Goal: Information Seeking & Learning: Learn about a topic

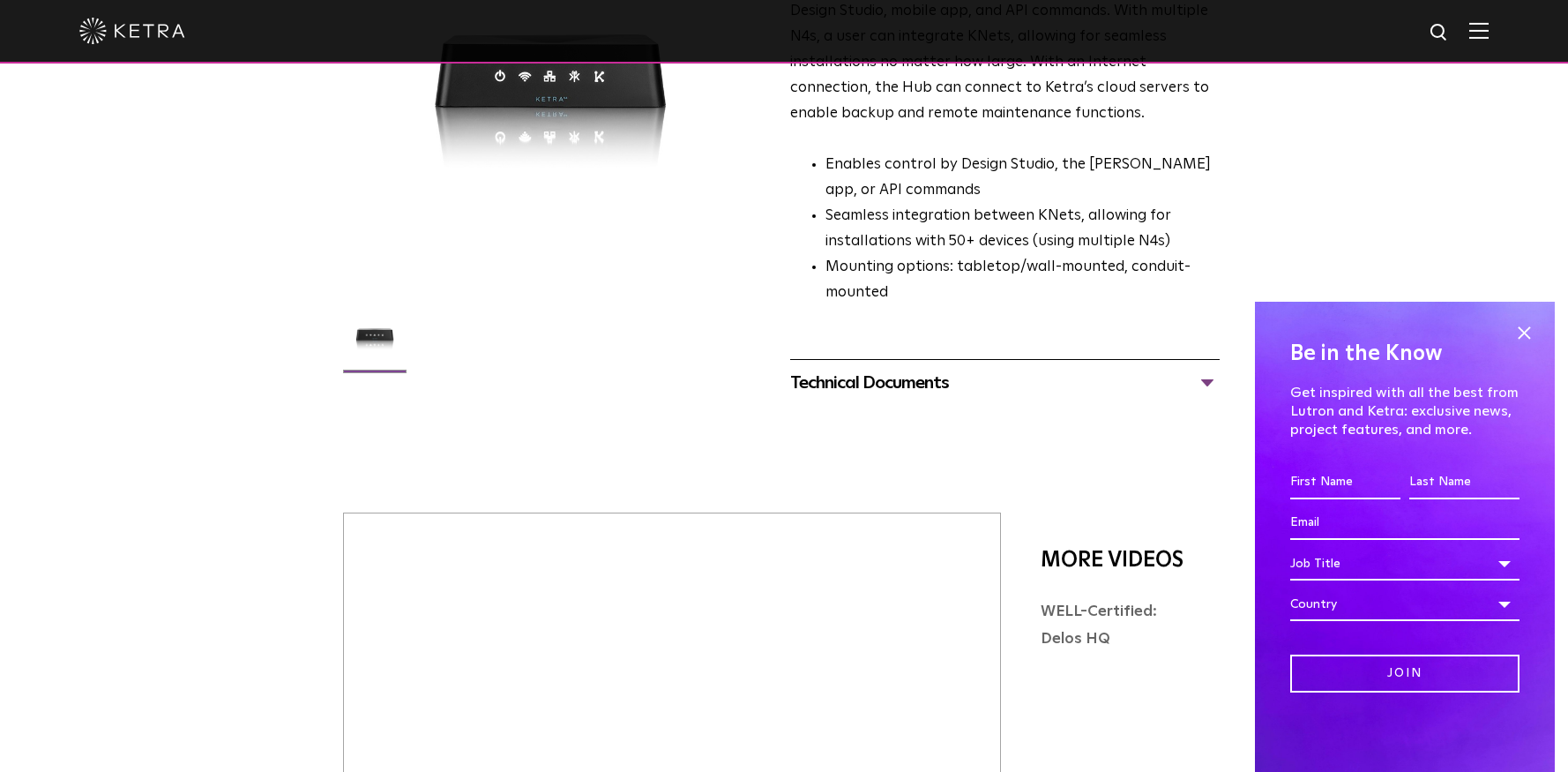
scroll to position [176, 0]
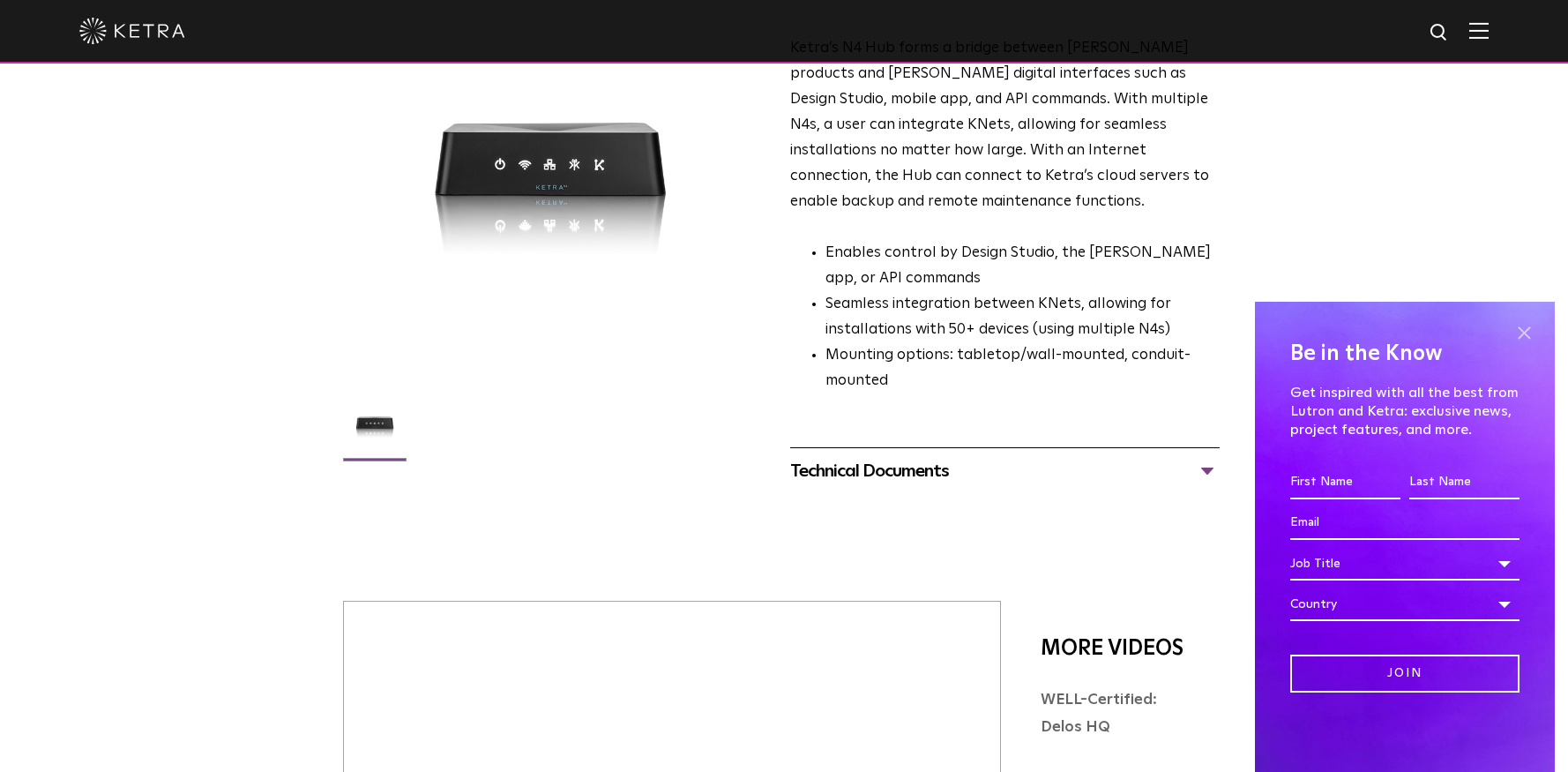
click at [1522, 329] on span at bounding box center [1524, 332] width 26 height 26
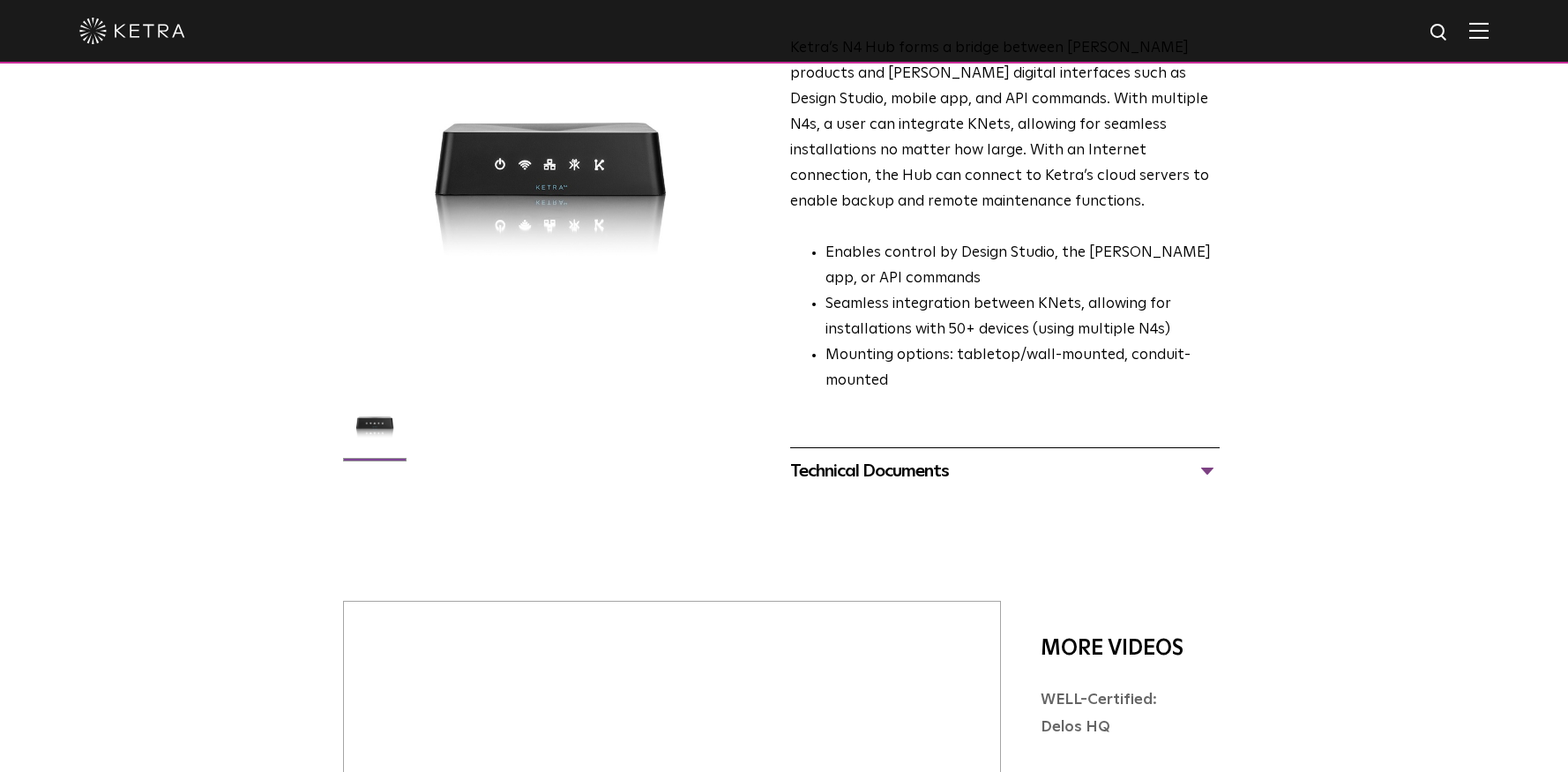
click at [1202, 457] on div "Technical Documents" at bounding box center [1005, 471] width 429 height 28
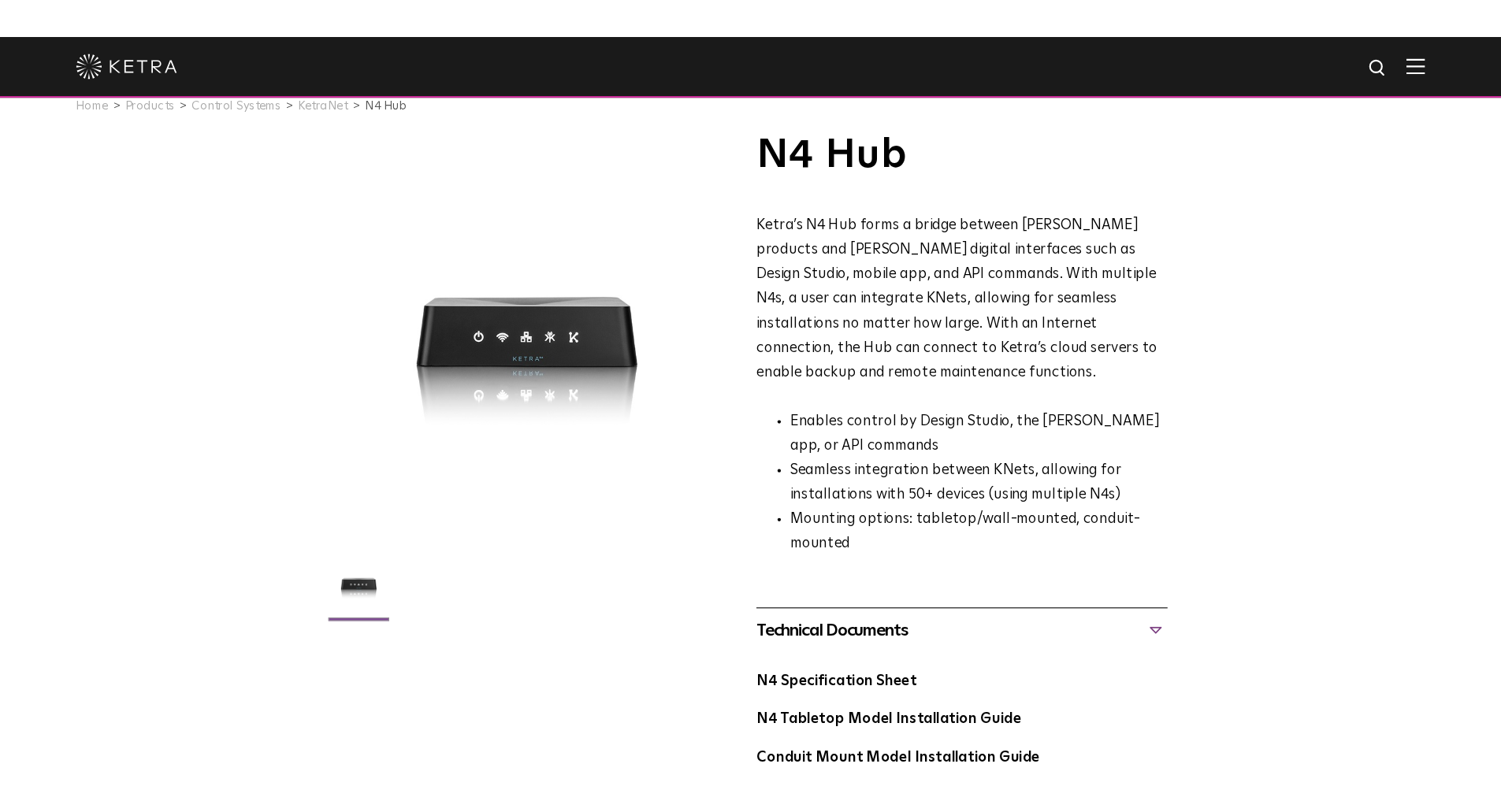
scroll to position [0, 0]
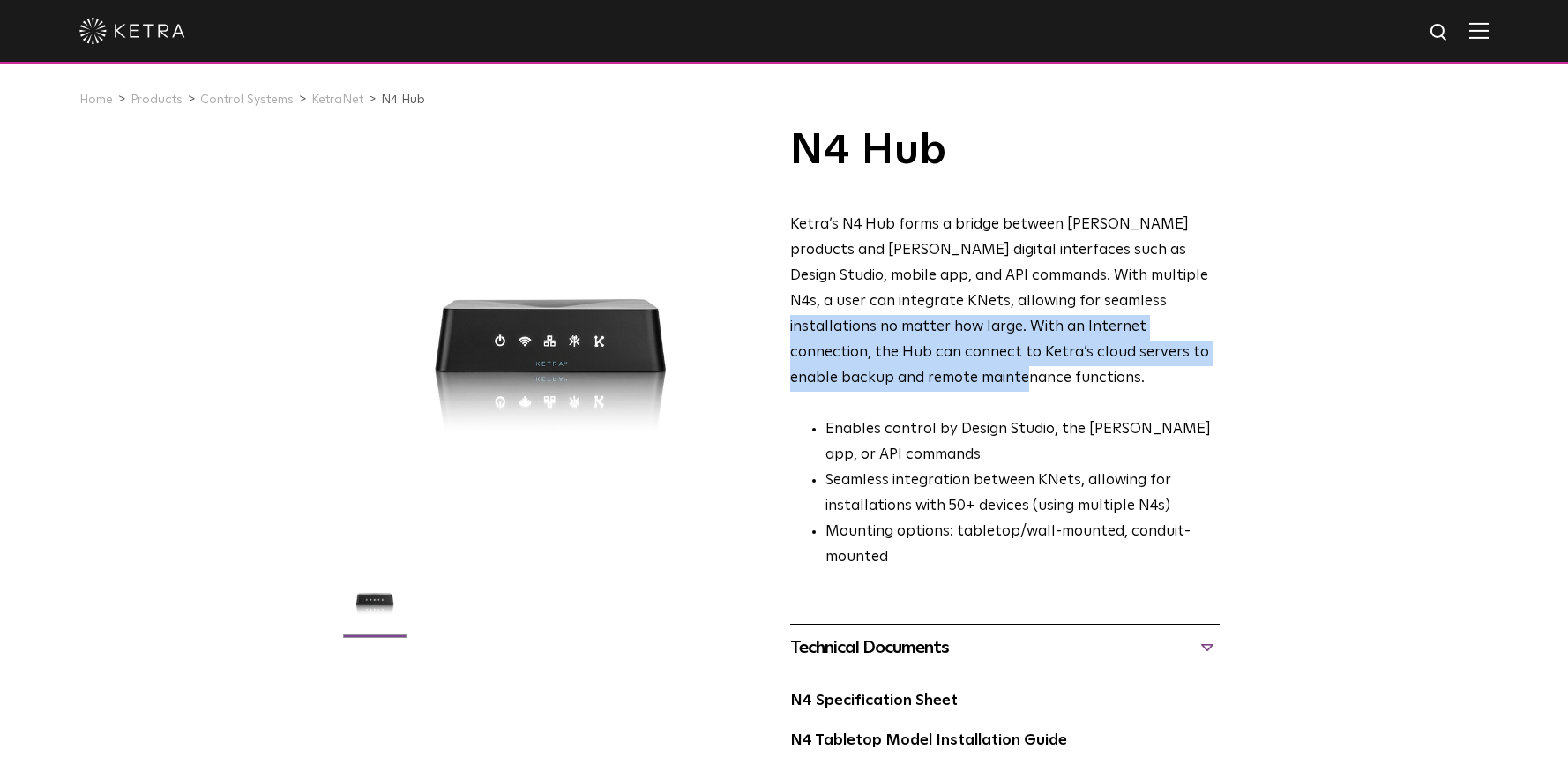
drag, startPoint x: 1043, startPoint y: 315, endPoint x: 1216, endPoint y: 357, distance: 178.0
click at [1216, 358] on p "Ketra’s N4 Hub forms a bridge between [PERSON_NAME] products and [PERSON_NAME] …" at bounding box center [1005, 301] width 429 height 178
click at [1127, 317] on span "Ketra’s N4 Hub forms a bridge between [PERSON_NAME] products and [PERSON_NAME] …" at bounding box center [1000, 301] width 419 height 168
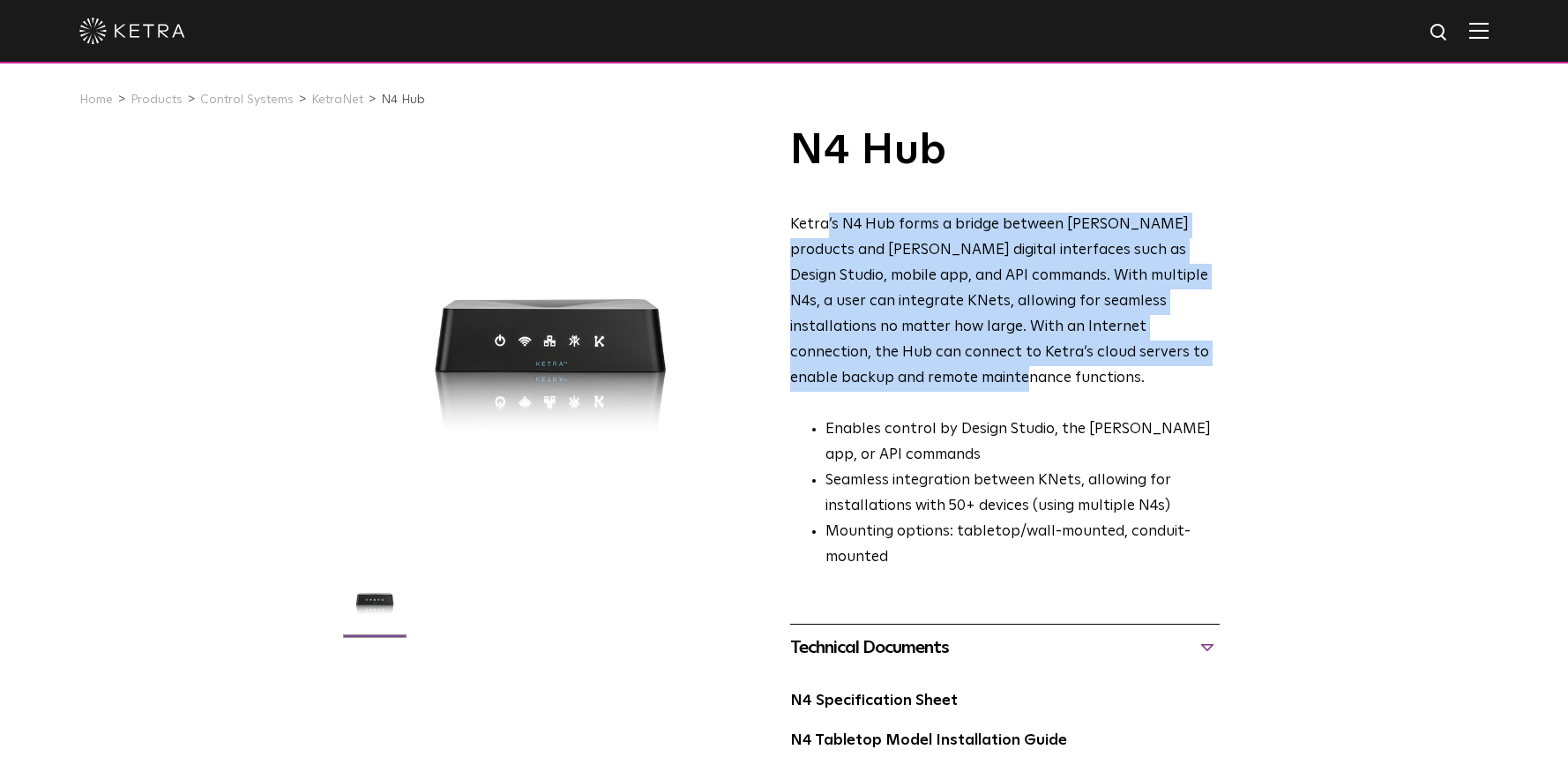
drag, startPoint x: 826, startPoint y: 235, endPoint x: 1209, endPoint y: 344, distance: 398.2
click at [1209, 344] on p "Ketra’s N4 Hub forms a bridge between [PERSON_NAME] products and [PERSON_NAME] …" at bounding box center [1005, 301] width 429 height 178
click at [1214, 346] on p "Ketra’s N4 Hub forms a bridge between [PERSON_NAME] products and [PERSON_NAME] …" at bounding box center [1005, 301] width 429 height 178
drag, startPoint x: 803, startPoint y: 229, endPoint x: 1211, endPoint y: 360, distance: 428.5
click at [1211, 360] on p "Ketra’s N4 Hub forms a bridge between [PERSON_NAME] products and [PERSON_NAME] …" at bounding box center [1005, 301] width 429 height 178
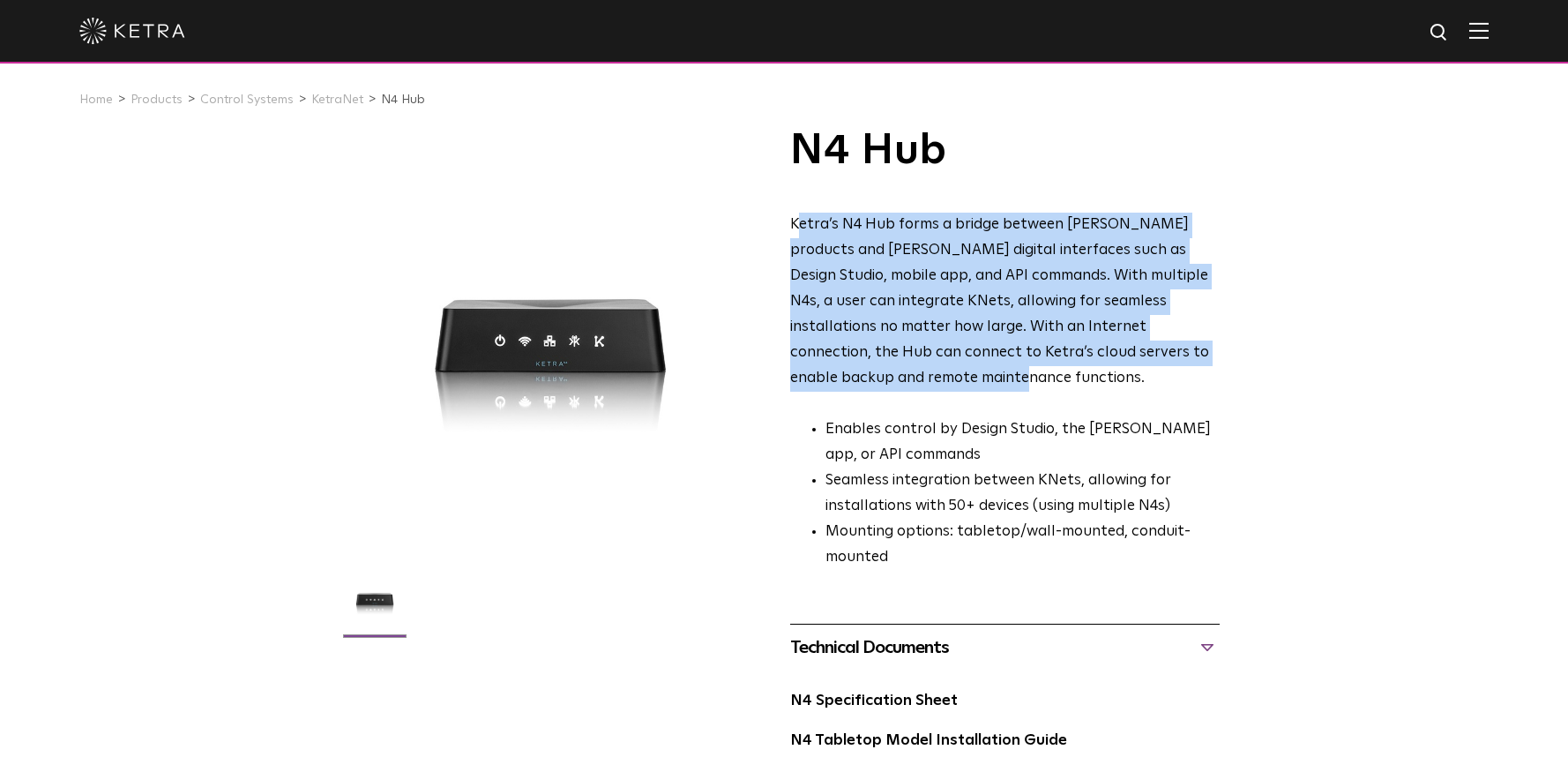
click at [1032, 304] on span "Ketra’s N4 Hub forms a bridge between [PERSON_NAME] products and [PERSON_NAME] …" at bounding box center [1000, 301] width 419 height 168
